Goal: Task Accomplishment & Management: Manage account settings

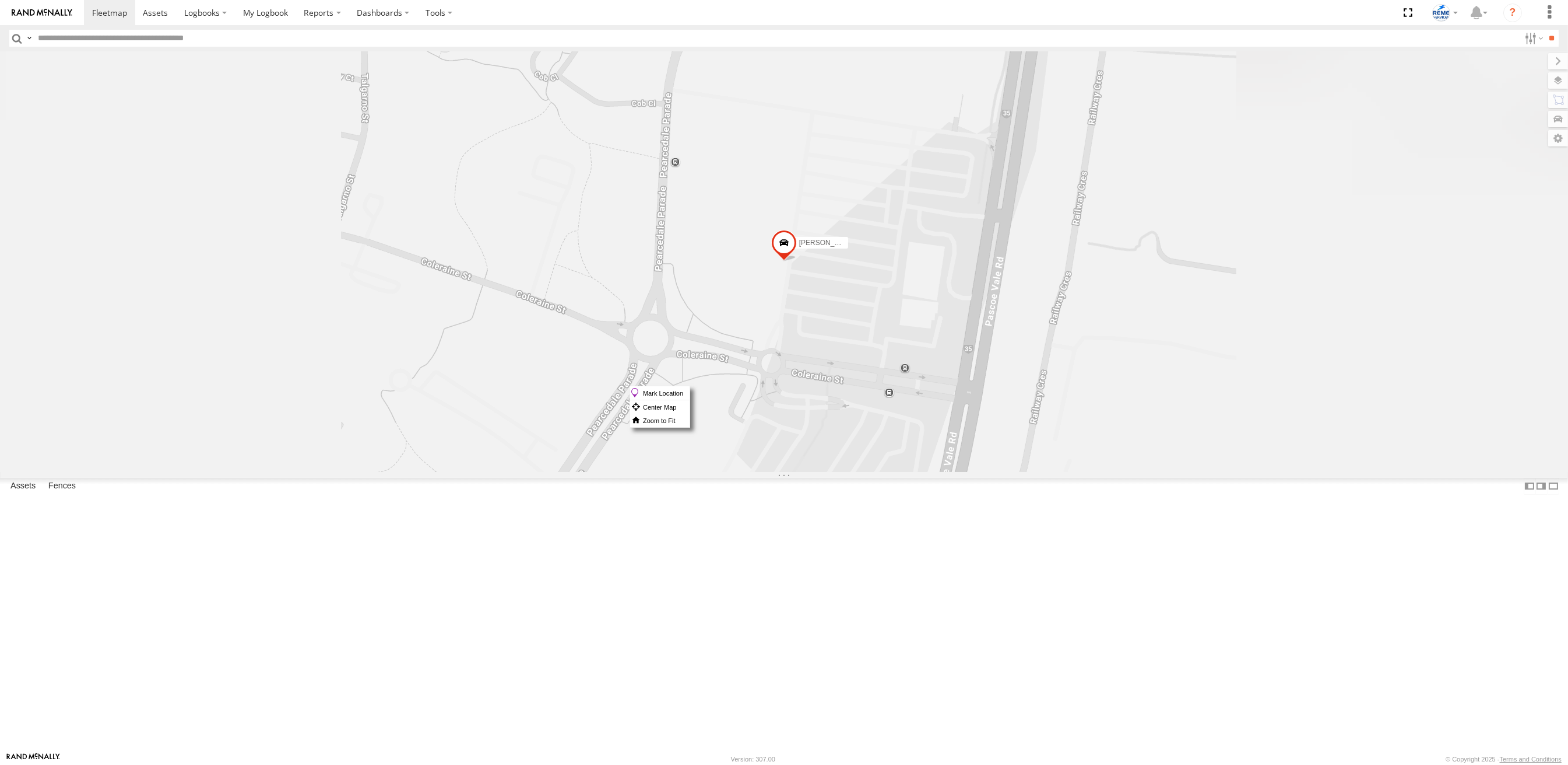
drag, startPoint x: 943, startPoint y: 385, endPoint x: 934, endPoint y: 386, distance: 9.1
click at [797, 262] on span at bounding box center [784, 246] width 26 height 32
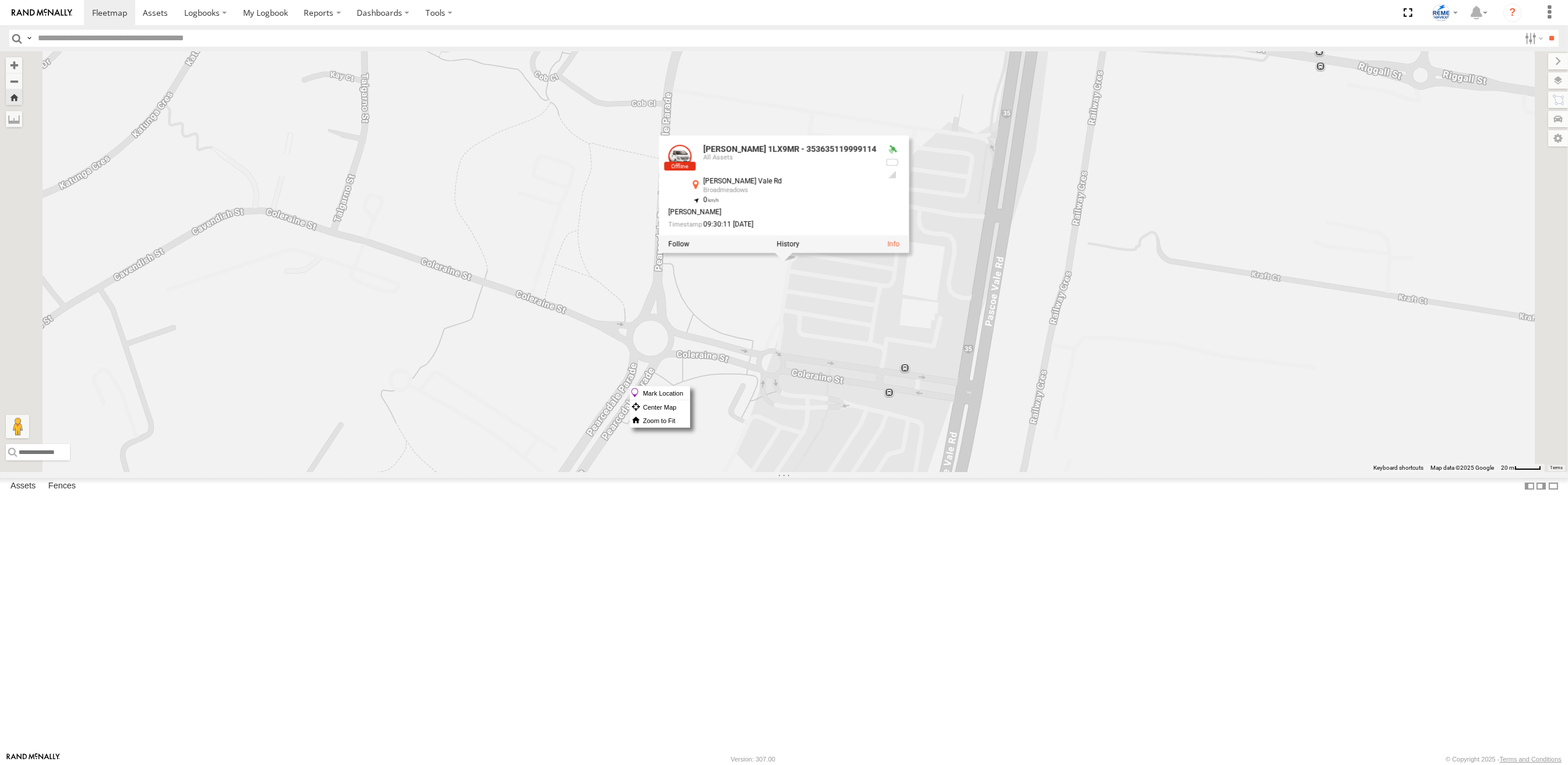
click at [0, 0] on div "Fraser 1NO7FH - 353635113547844 All Assets Fyans St South Geelong -38.16149 144…" at bounding box center [0, 0] width 0 height 0
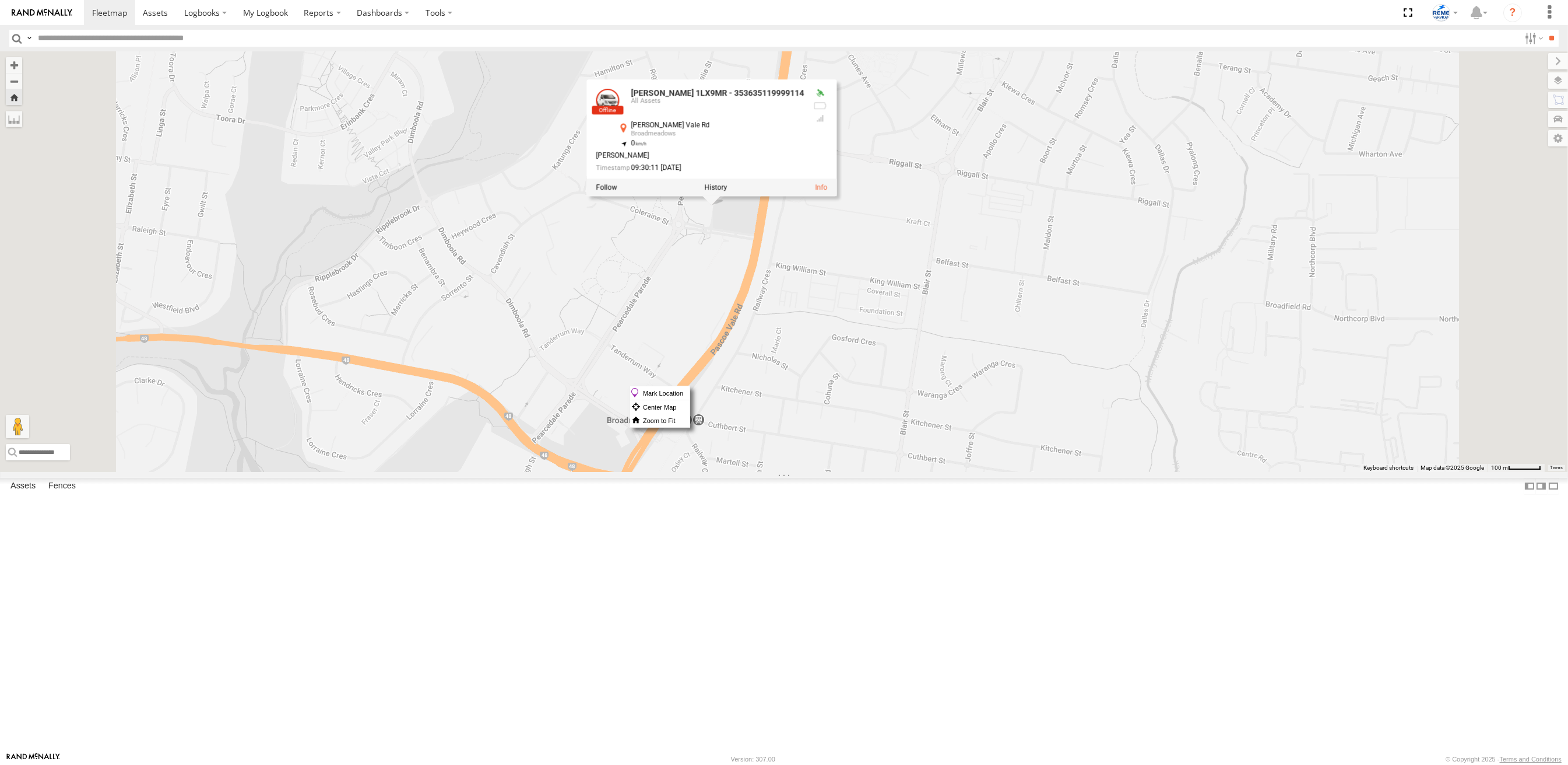
click at [0, 0] on span at bounding box center [0, 0] width 0 height 0
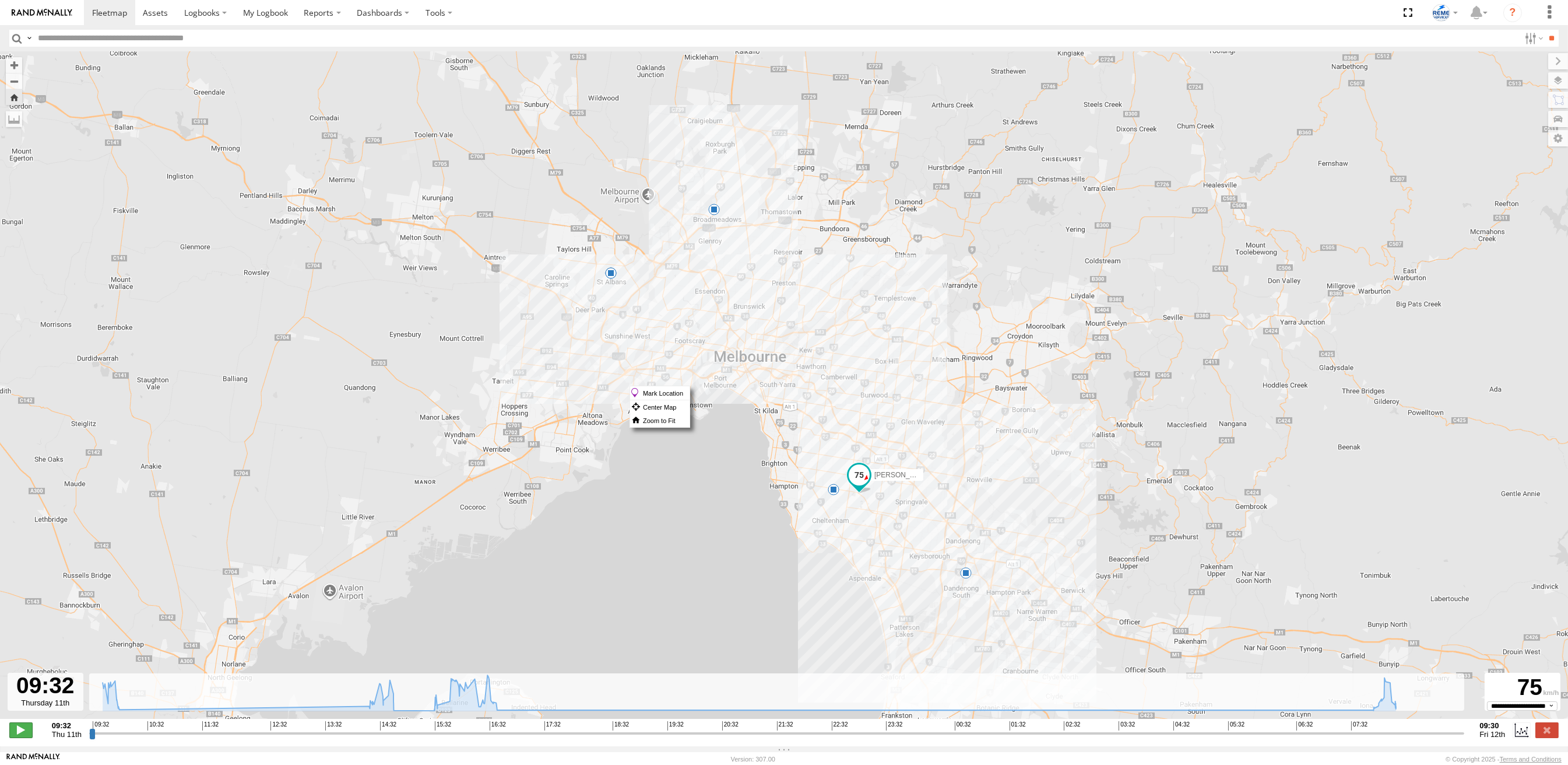
click at [20, 738] on span at bounding box center [21, 729] width 23 height 15
click at [145, 15] on span at bounding box center [155, 13] width 25 height 11
type input "**********"
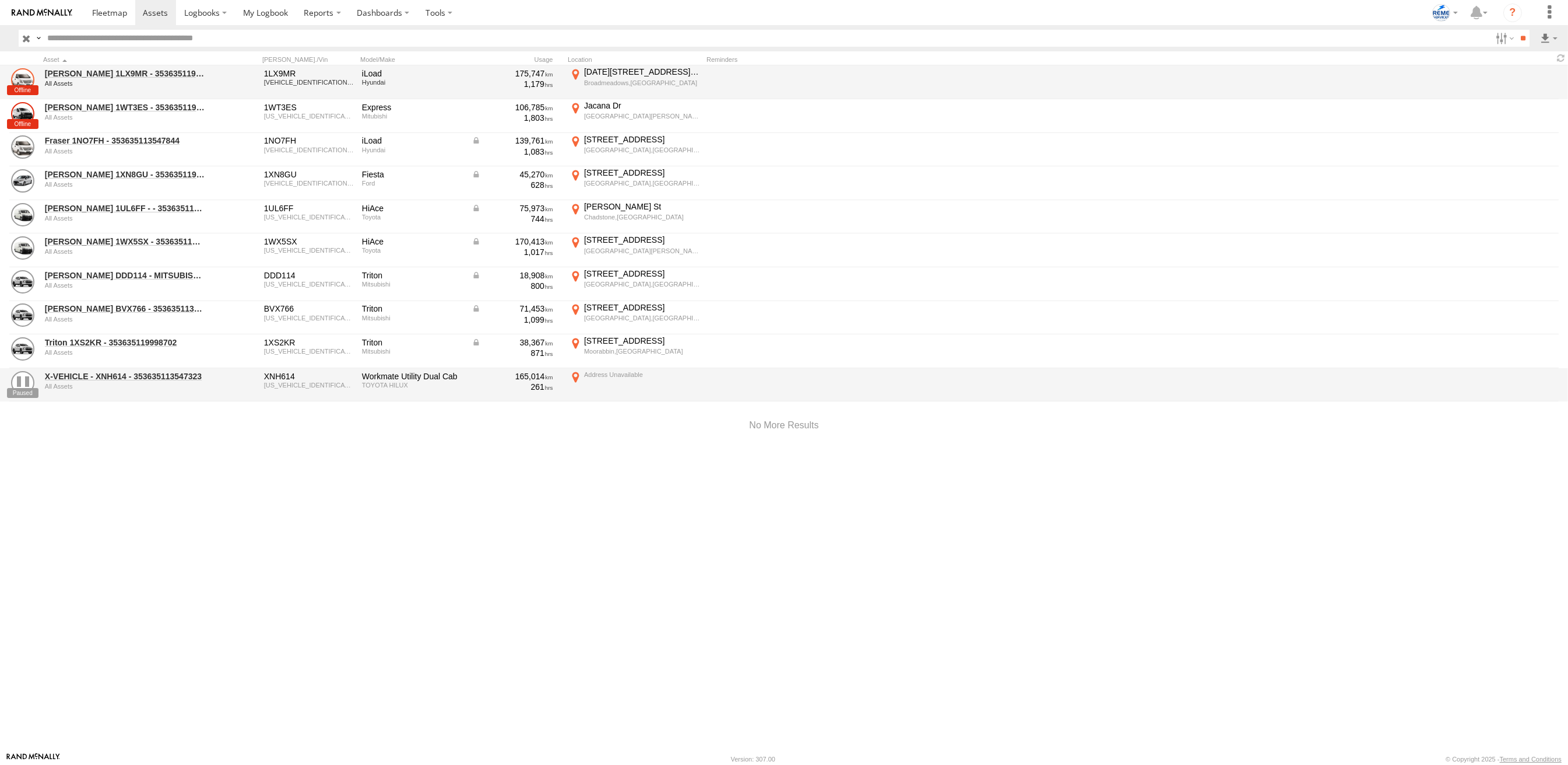
click at [24, 76] on link at bounding box center [23, 79] width 23 height 23
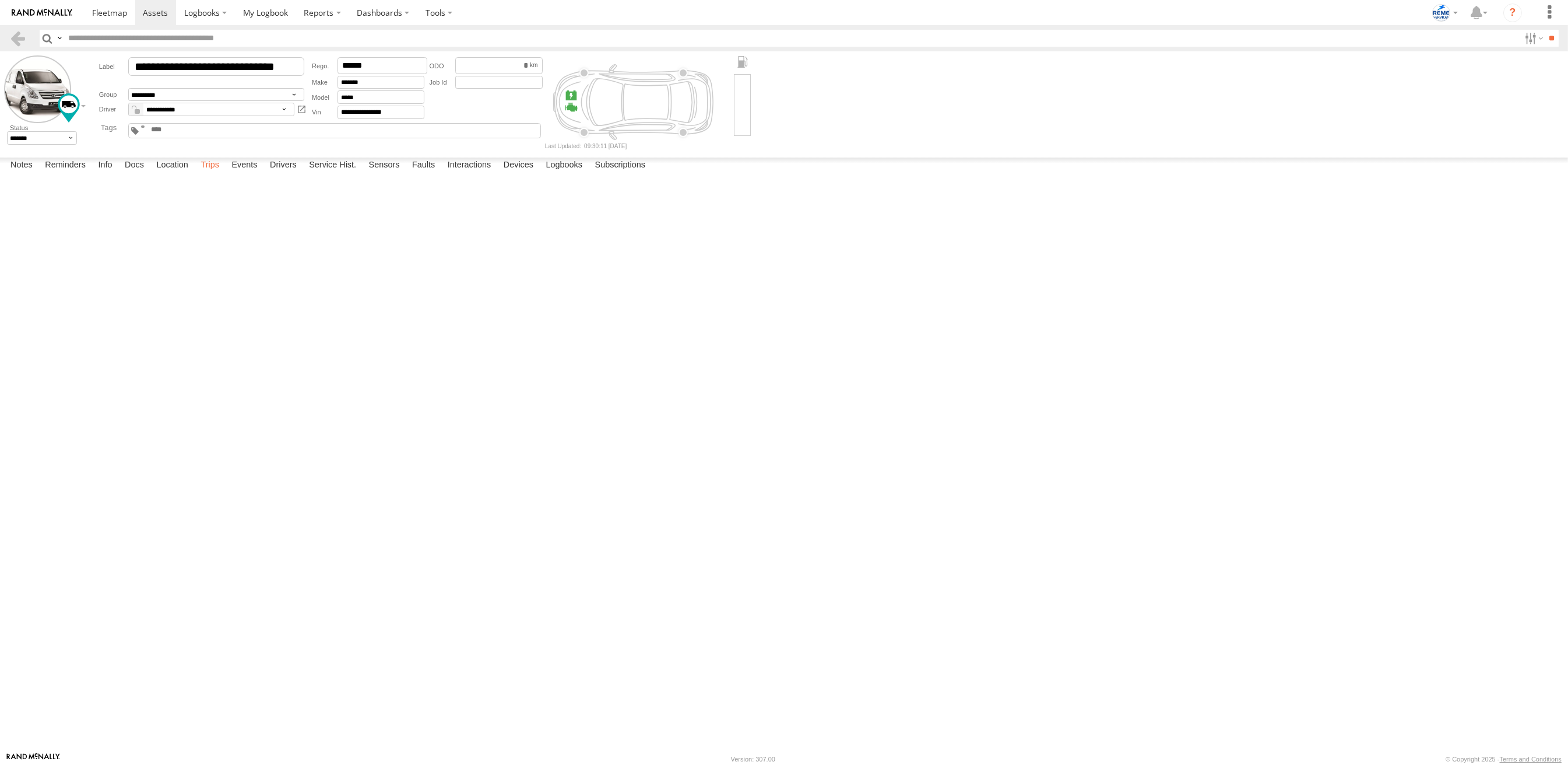
click at [204, 174] on label "Trips" at bounding box center [210, 166] width 31 height 16
click at [106, 19] on link at bounding box center [110, 12] width 52 height 25
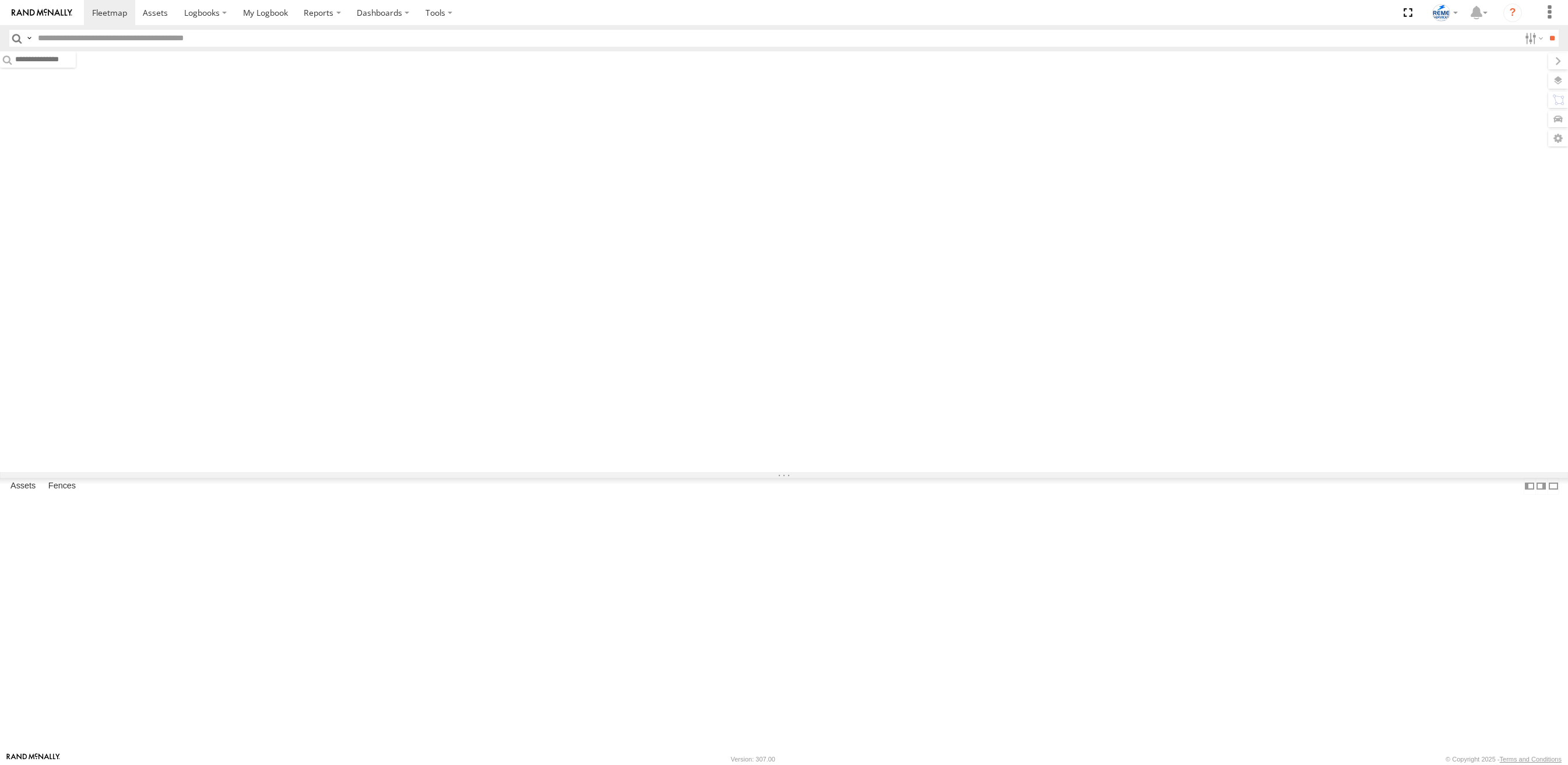
click at [384, 11] on label "Dashboards" at bounding box center [383, 12] width 69 height 25
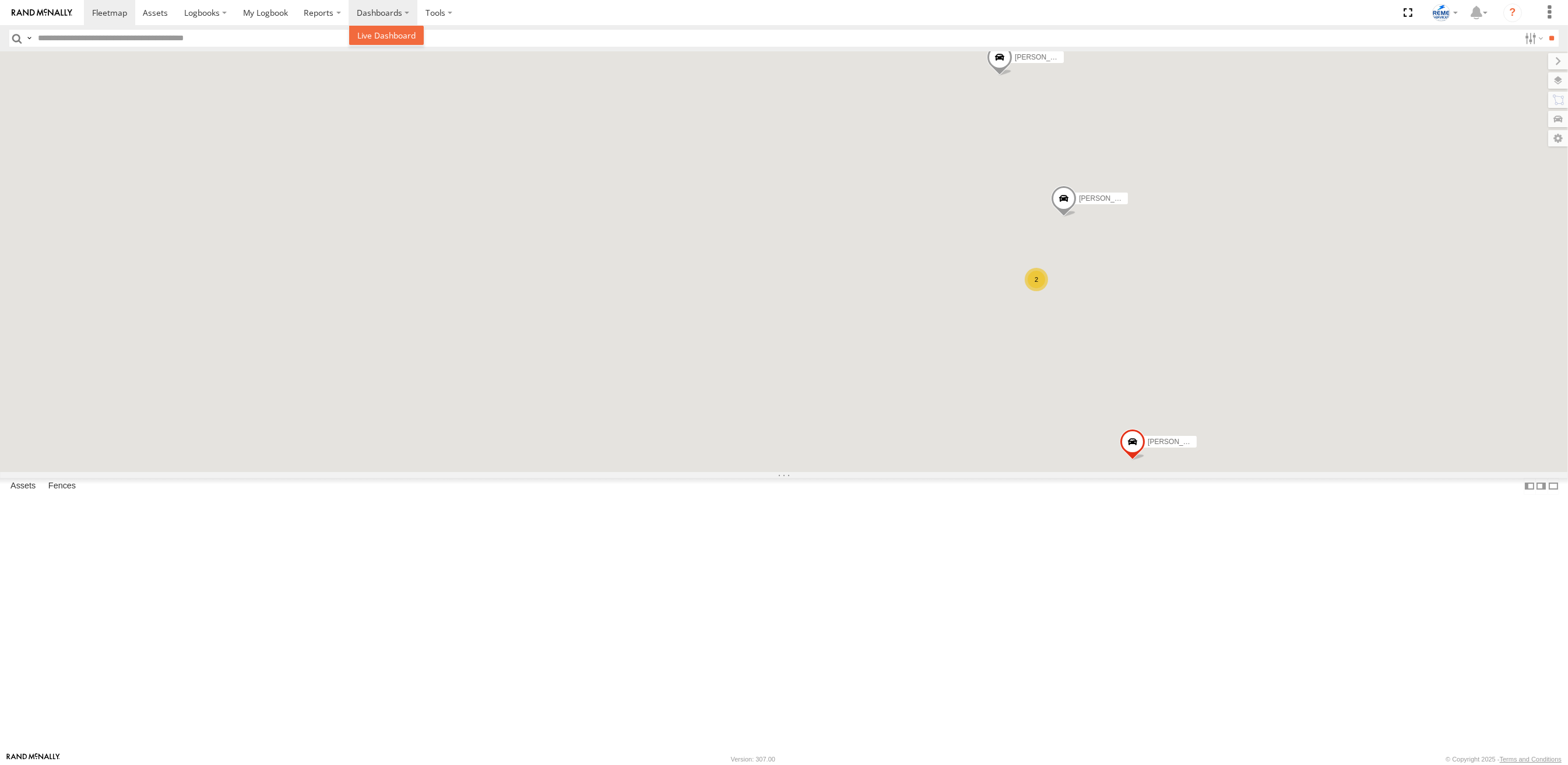
click at [377, 34] on span at bounding box center [387, 36] width 58 height 11
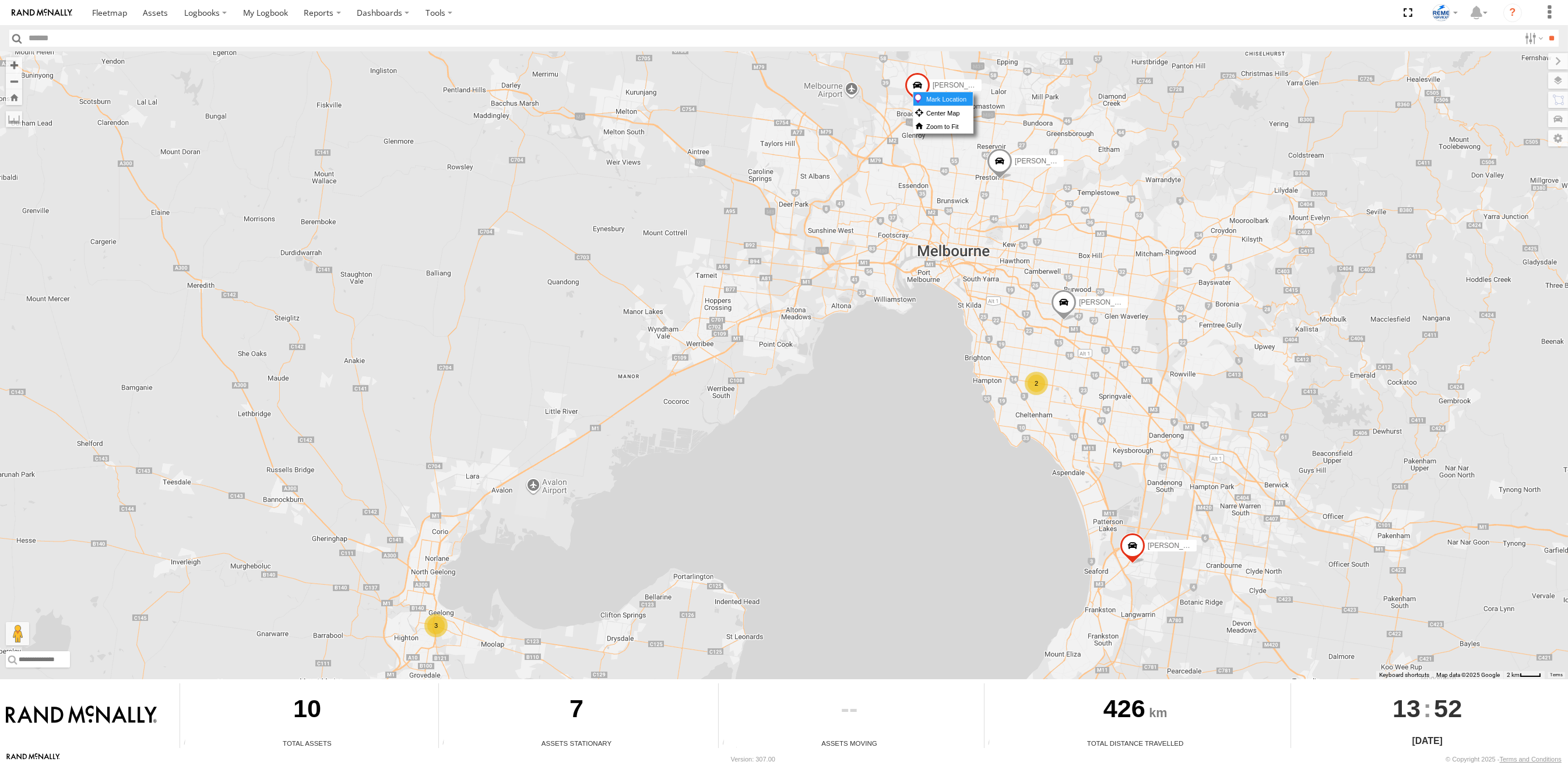
click at [913, 91] on div "To navigate the map with touch gestures double-tap and hold your finger on the …" at bounding box center [784, 365] width 1568 height 628
click at [147, 7] on span at bounding box center [155, 13] width 25 height 11
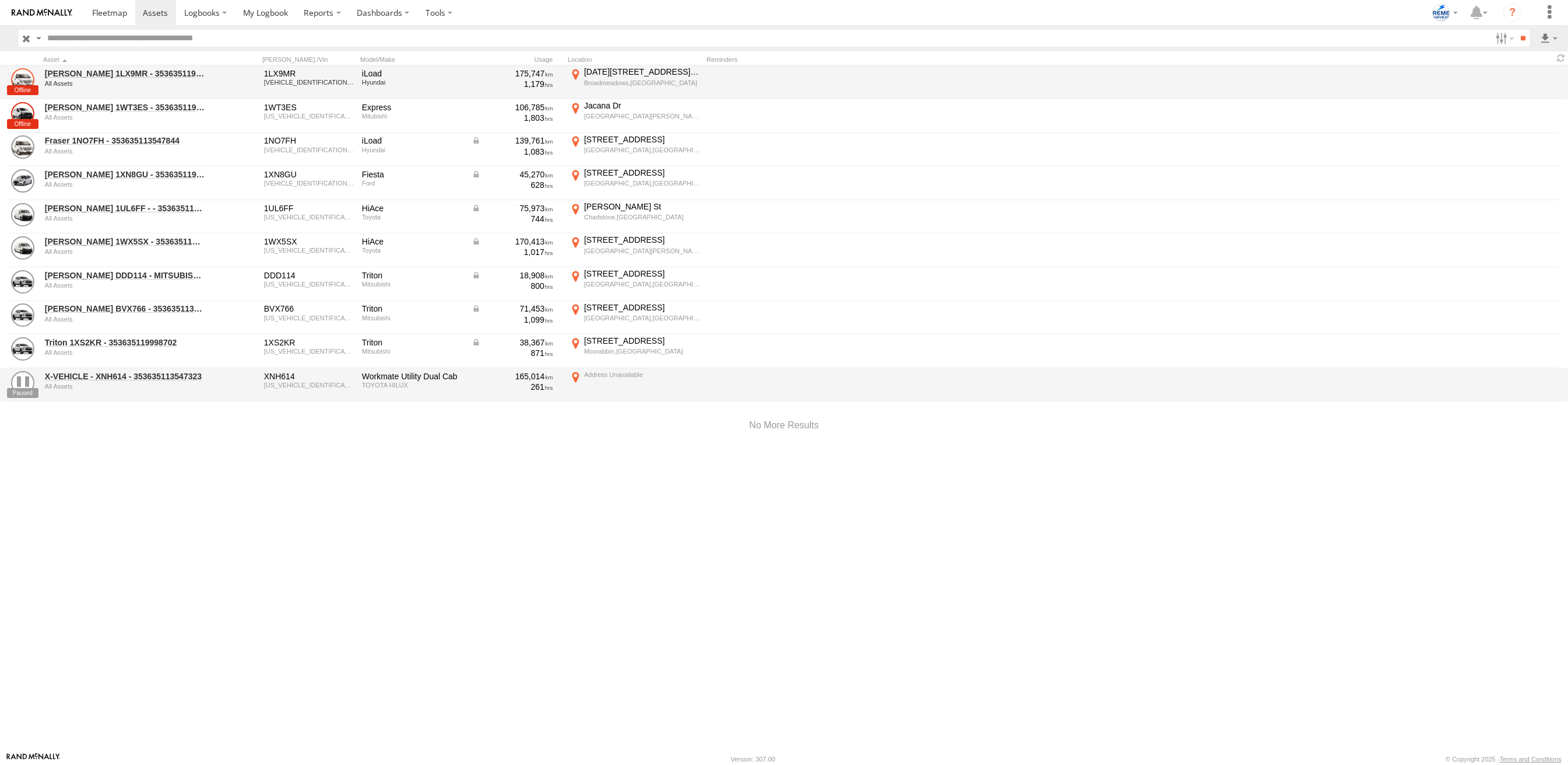
click at [26, 77] on link at bounding box center [23, 79] width 23 height 23
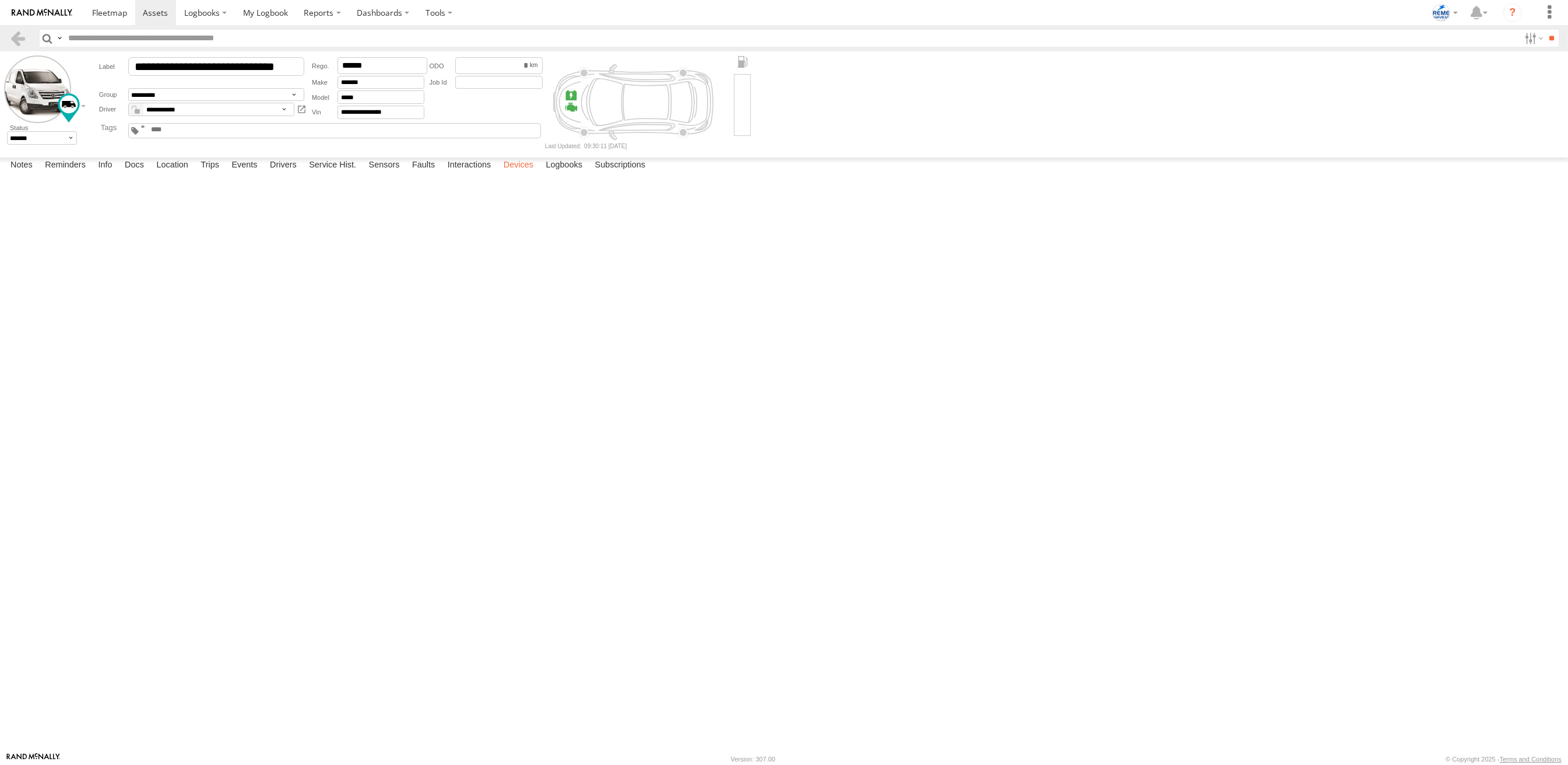
click at [507, 174] on label "Devices" at bounding box center [518, 166] width 41 height 16
click at [478, 174] on label "Interactions" at bounding box center [469, 166] width 56 height 16
click at [618, 174] on label "Subscriptions" at bounding box center [620, 166] width 62 height 16
